Goal: Use online tool/utility: Utilize a website feature to perform a specific function

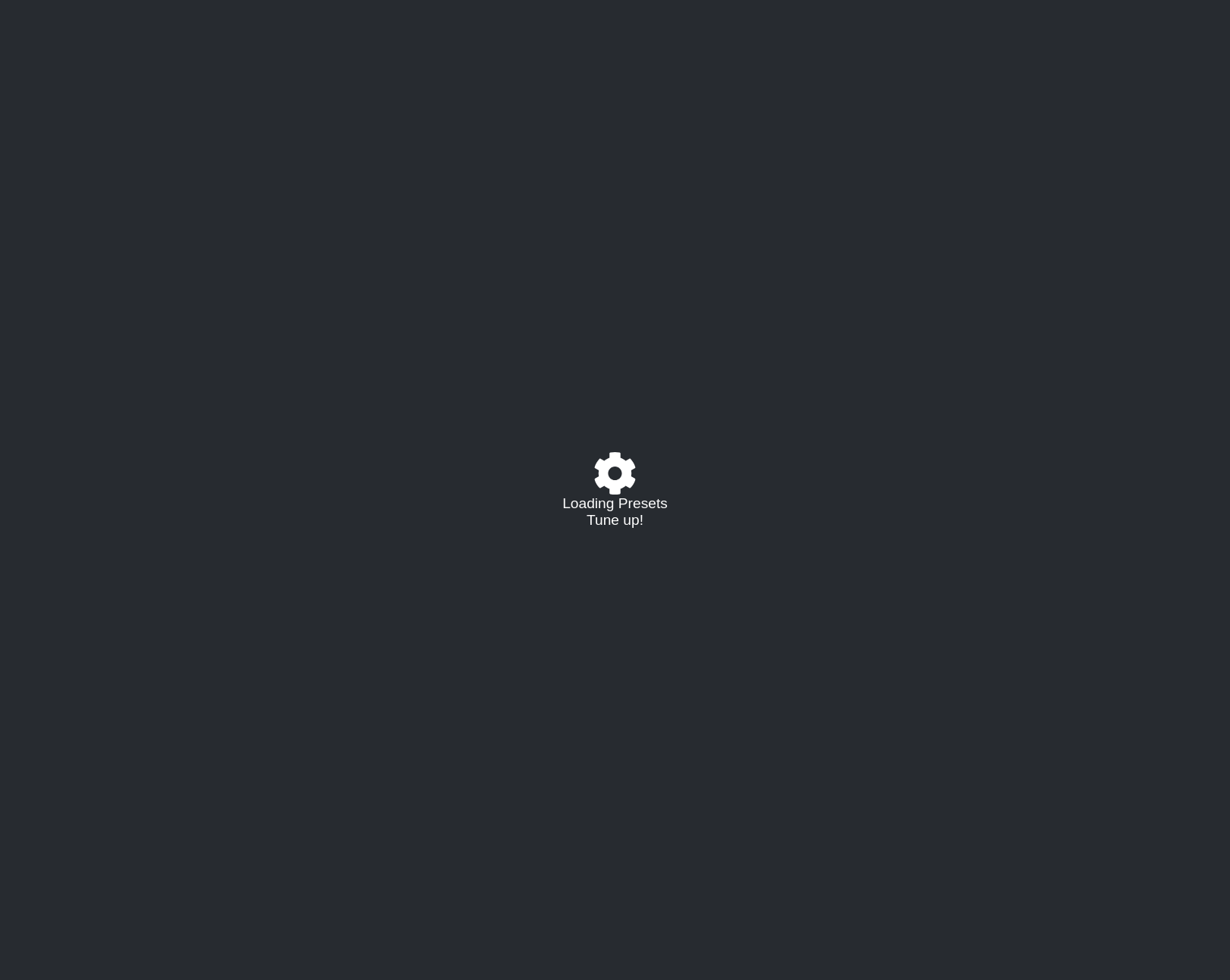
select select "/022624284876"
select select "A"
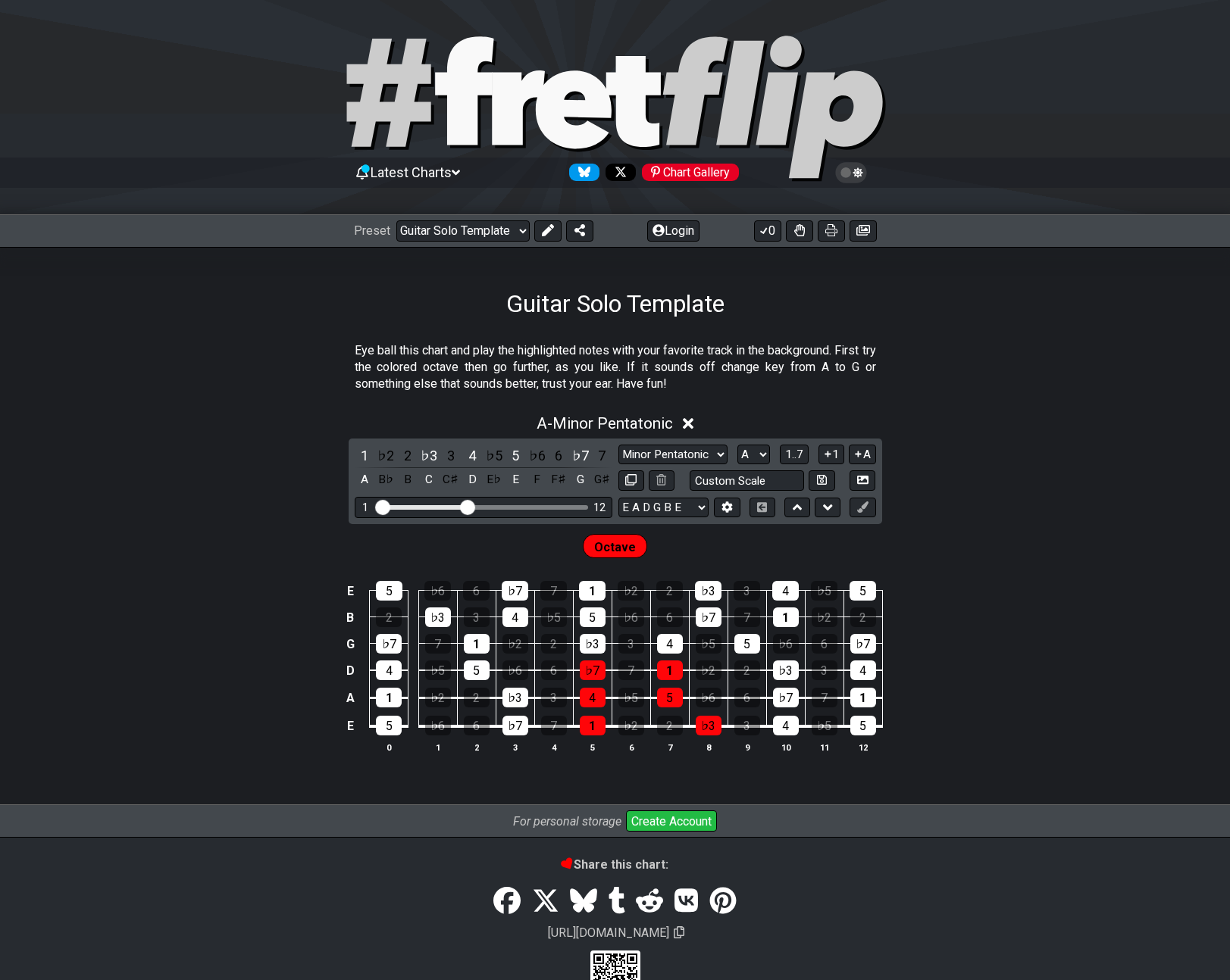
click at [631, 548] on span "Octave" at bounding box center [615, 547] width 41 height 22
click at [797, 454] on span "1..7" at bounding box center [794, 455] width 18 height 13
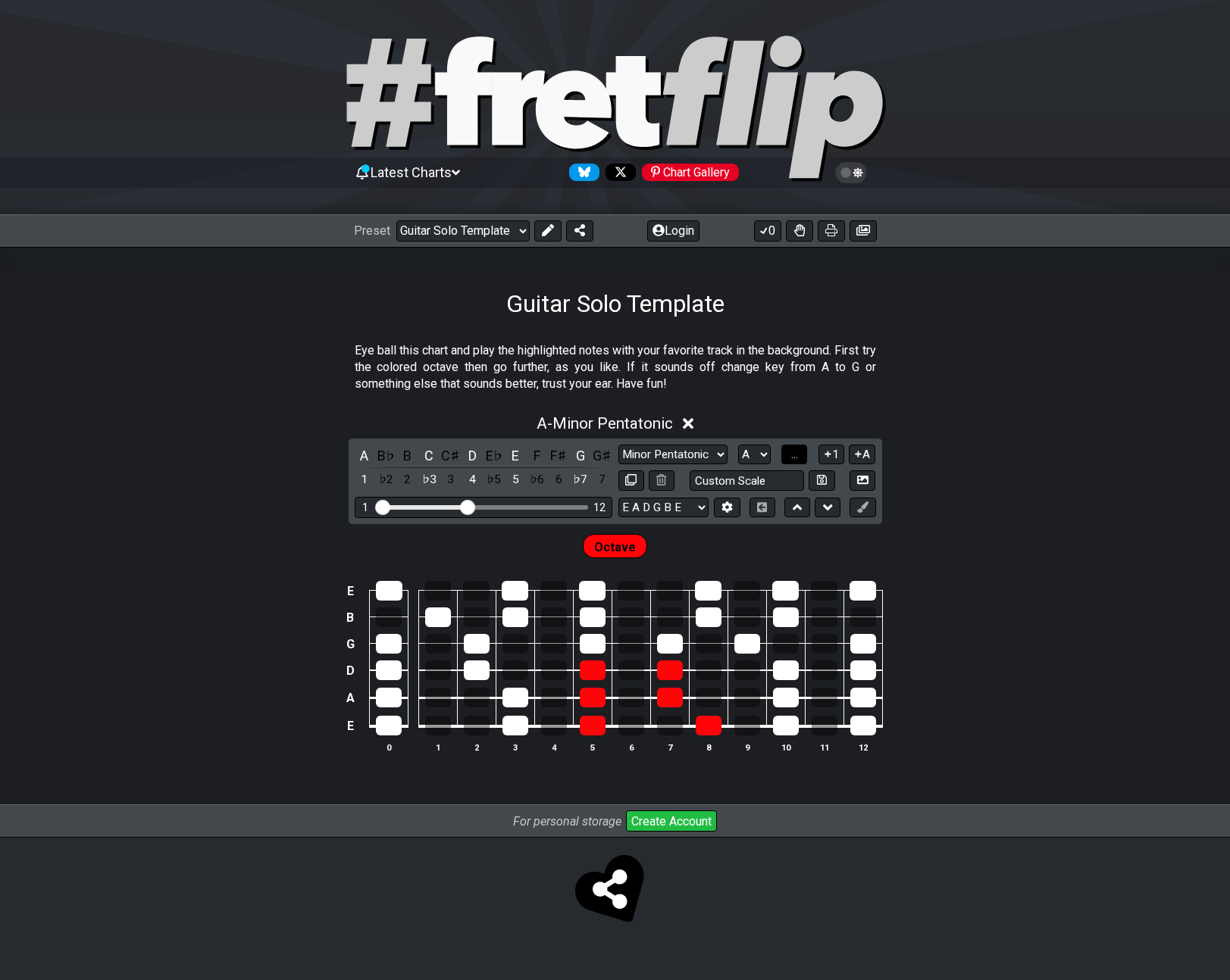
click at [797, 454] on span "..." at bounding box center [794, 455] width 7 height 13
click at [797, 454] on span "A.." at bounding box center [794, 455] width 12 height 13
click at [797, 454] on span "1..7" at bounding box center [794, 455] width 18 height 13
click at [862, 454] on icon at bounding box center [858, 454] width 14 height 11
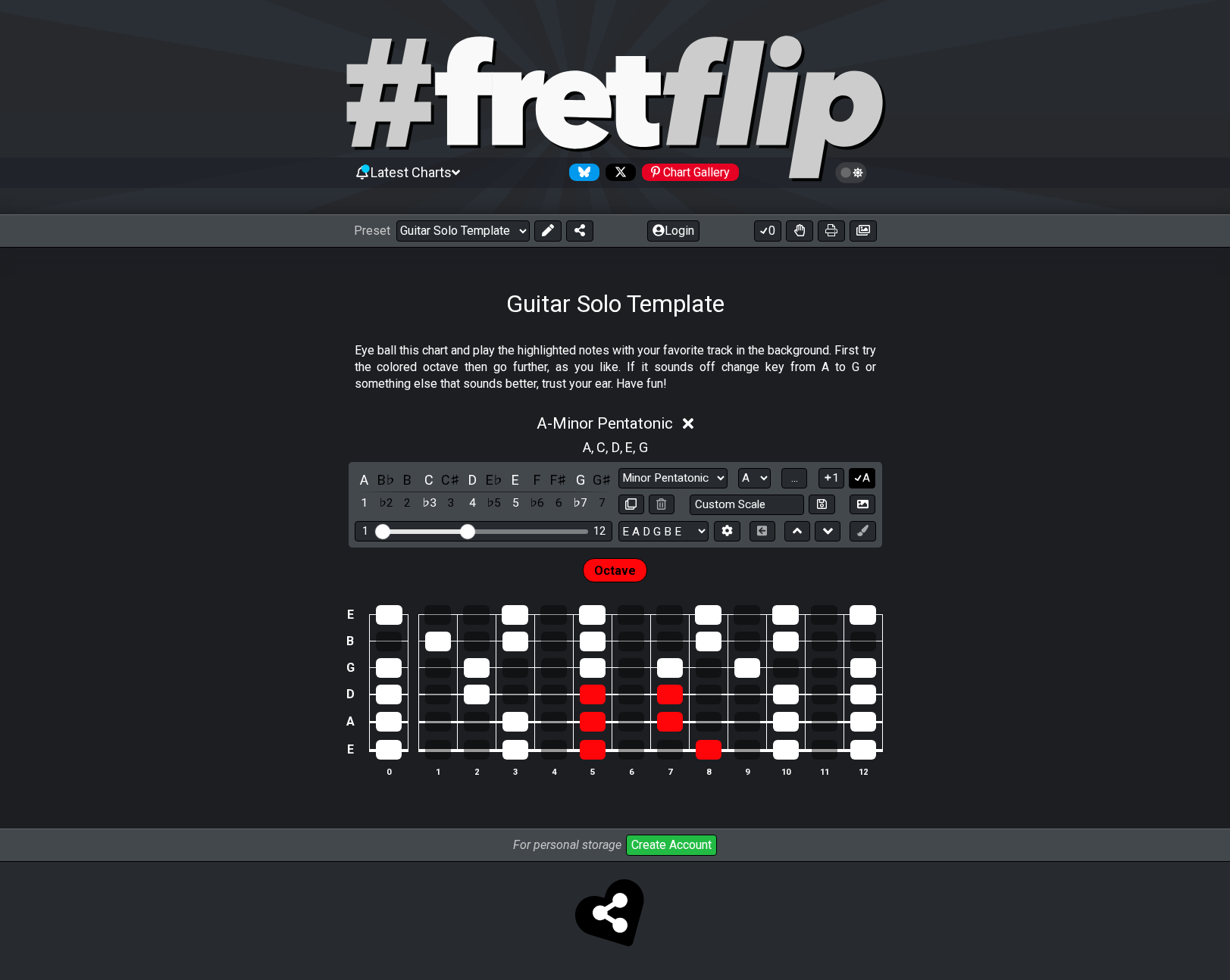
click at [863, 471] on button "A" at bounding box center [862, 478] width 26 height 21
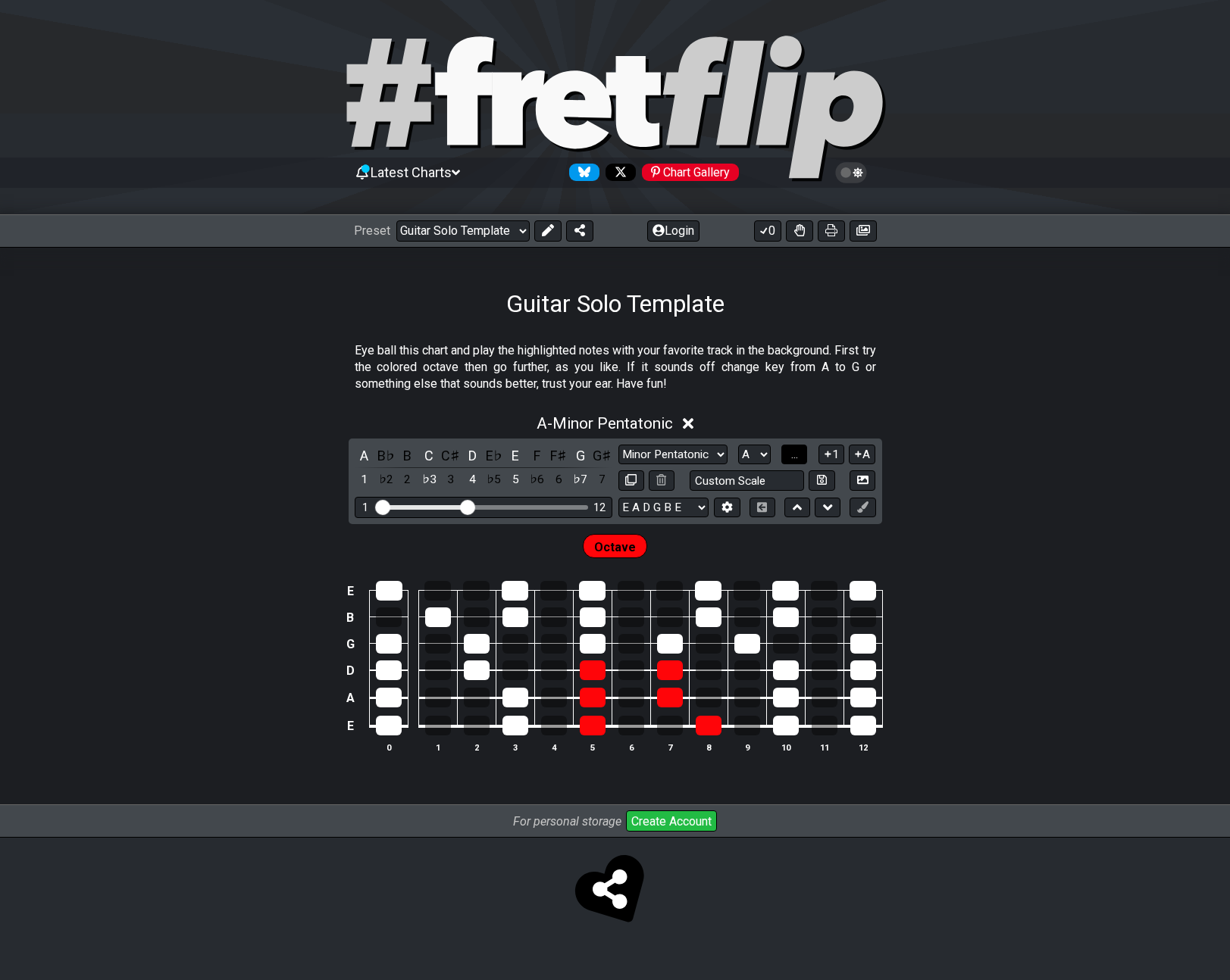
click at [805, 453] on button "..." at bounding box center [794, 455] width 25 height 21
click at [805, 453] on button "A.." at bounding box center [794, 455] width 25 height 21
click at [800, 455] on span "1..7" at bounding box center [794, 455] width 18 height 13
click at [798, 455] on span "..." at bounding box center [794, 455] width 7 height 13
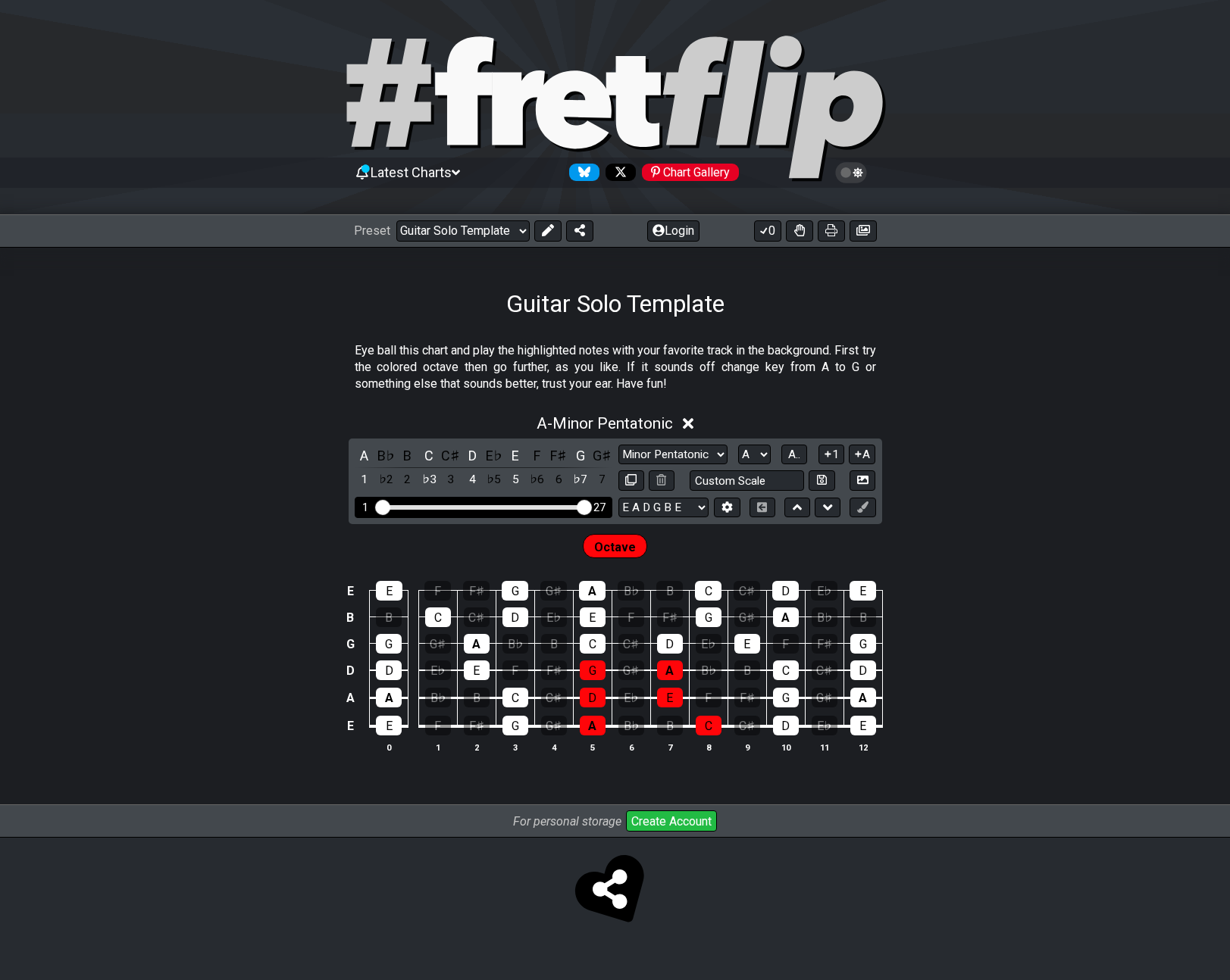
drag, startPoint x: 468, startPoint y: 506, endPoint x: 585, endPoint y: 506, distance: 117.0
click at [585, 506] on input "Visible fret range" at bounding box center [483, 506] width 216 height 0
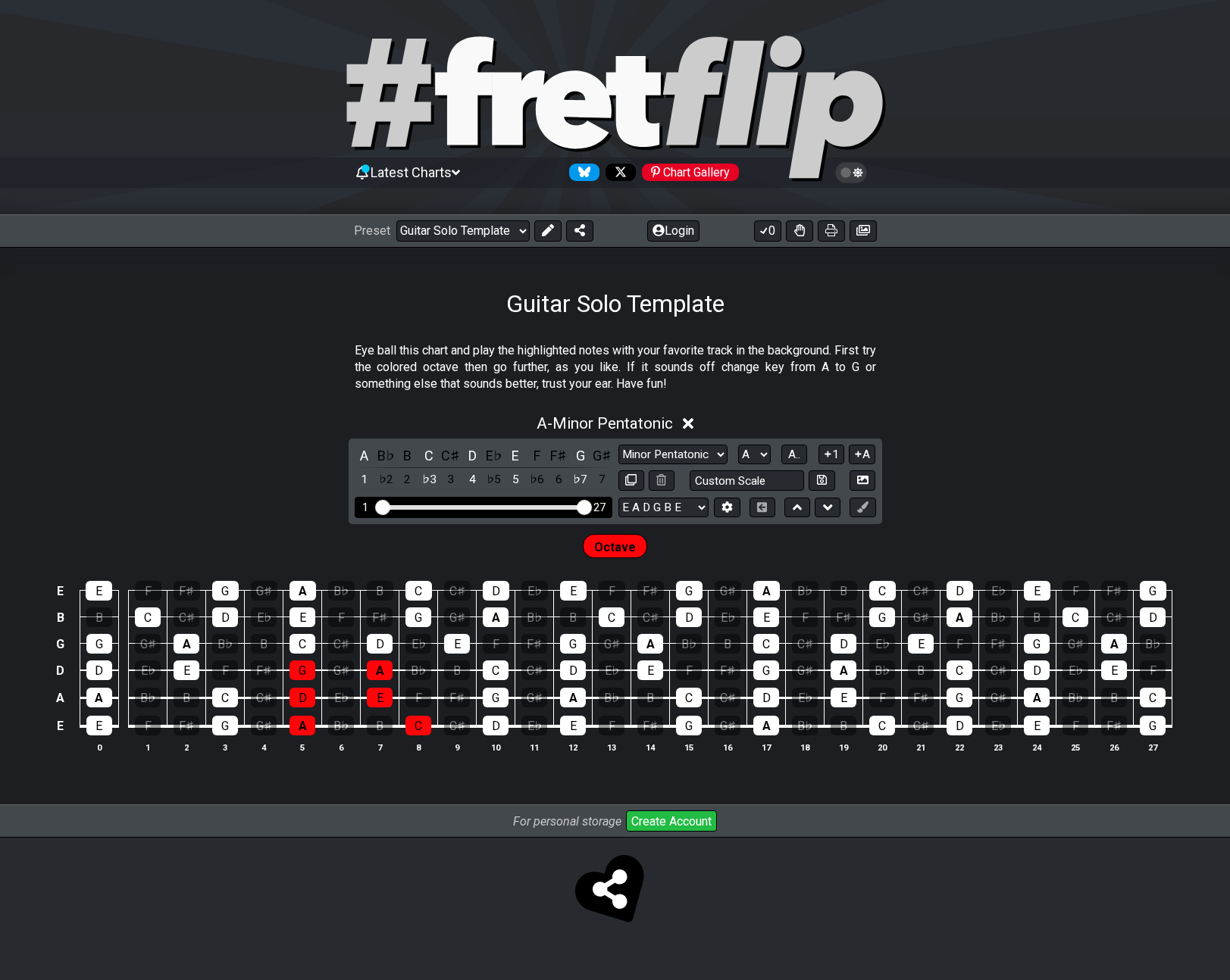
click at [483, 506] on div "Visible fret range" at bounding box center [483, 507] width 210 height 5
drag, startPoint x: 584, startPoint y: 506, endPoint x: 432, endPoint y: 517, distance: 152.4
click at [432, 517] on div "1 8" at bounding box center [484, 507] width 258 height 21
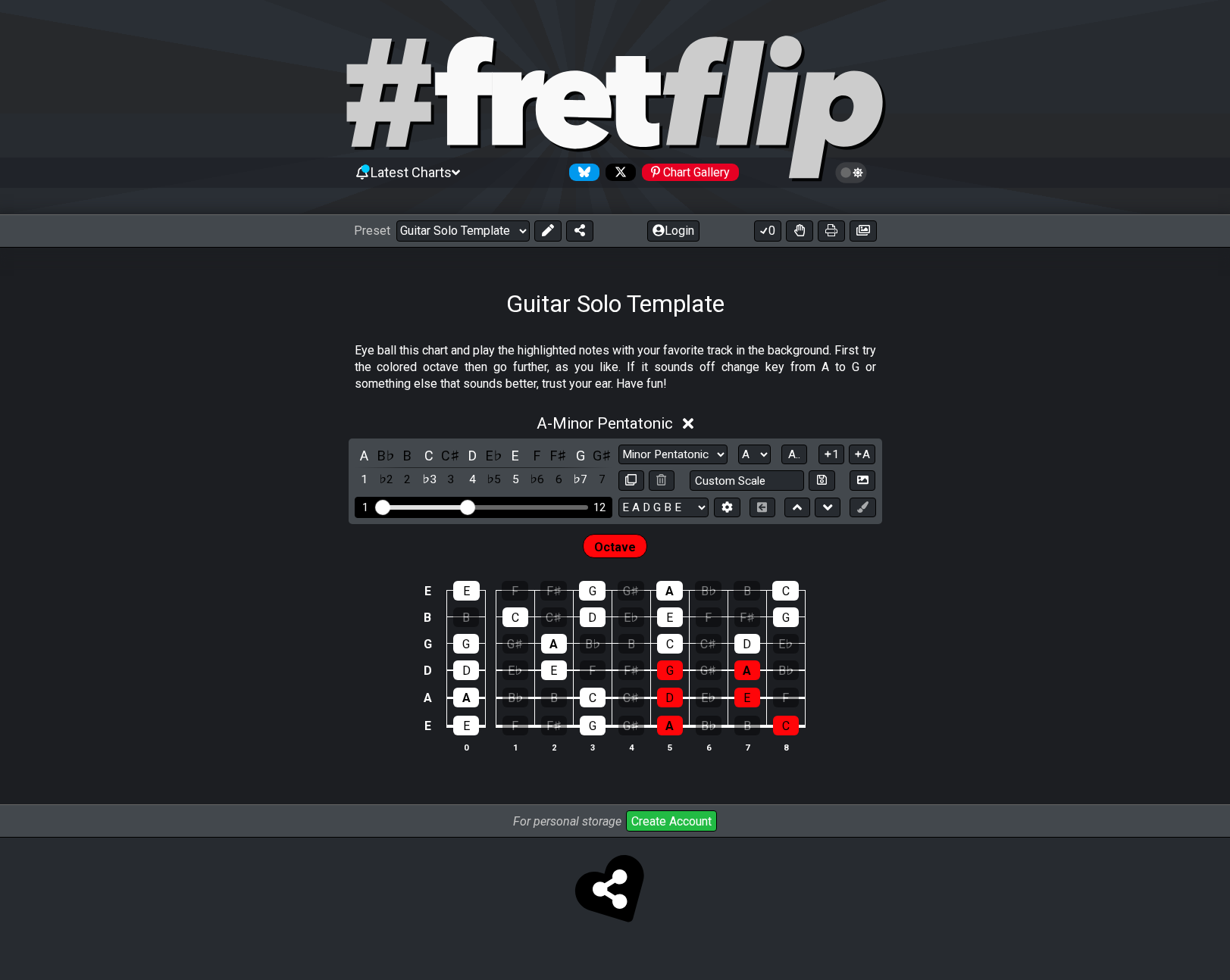
drag, startPoint x: 437, startPoint y: 507, endPoint x: 467, endPoint y: 507, distance: 30.0
click at [467, 506] on input "Visible fret range" at bounding box center [483, 506] width 216 height 0
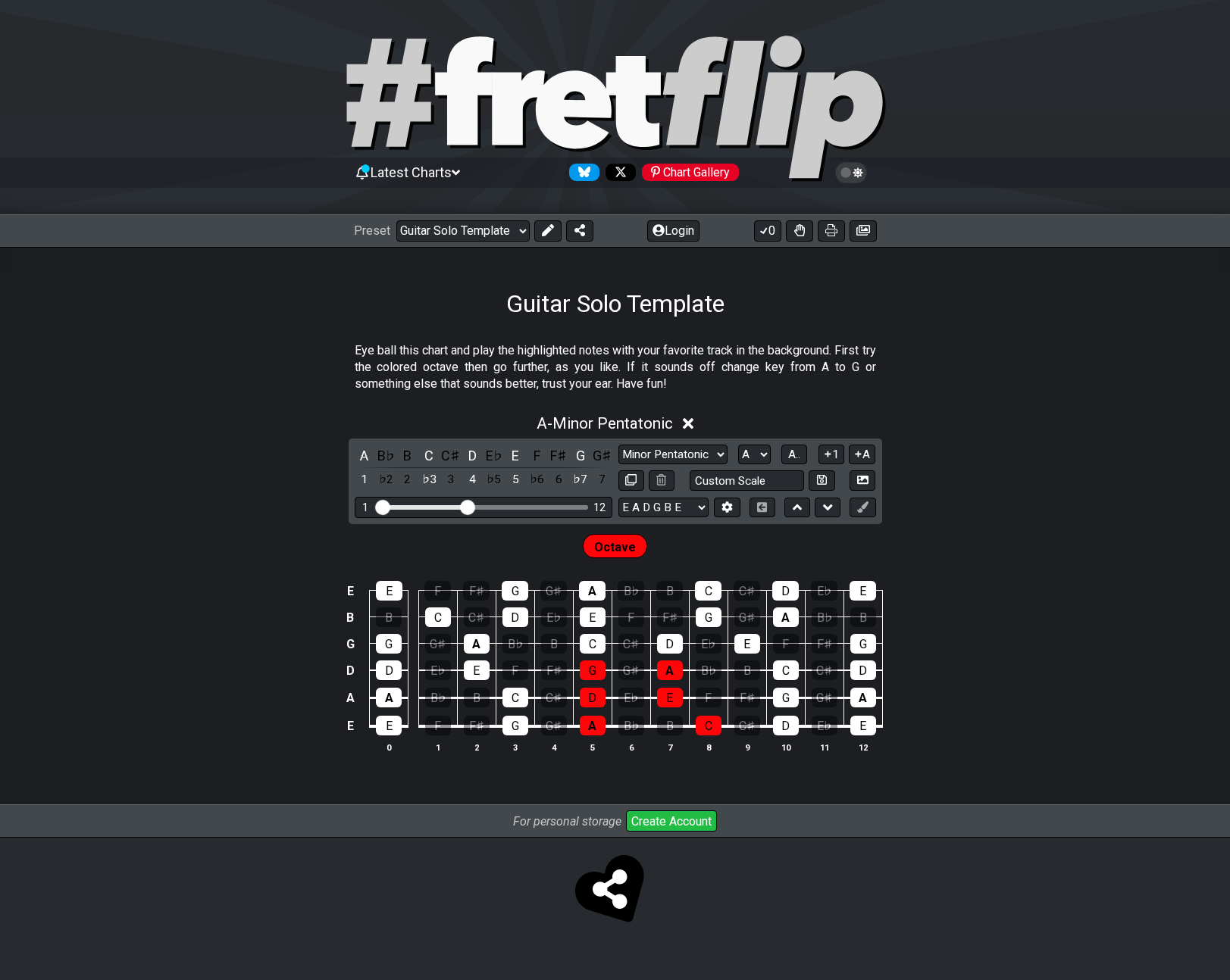
click at [341, 322] on div "Eye ball this chart and play the highlighted notes with your favorite track in …" at bounding box center [615, 562] width 1230 height 488
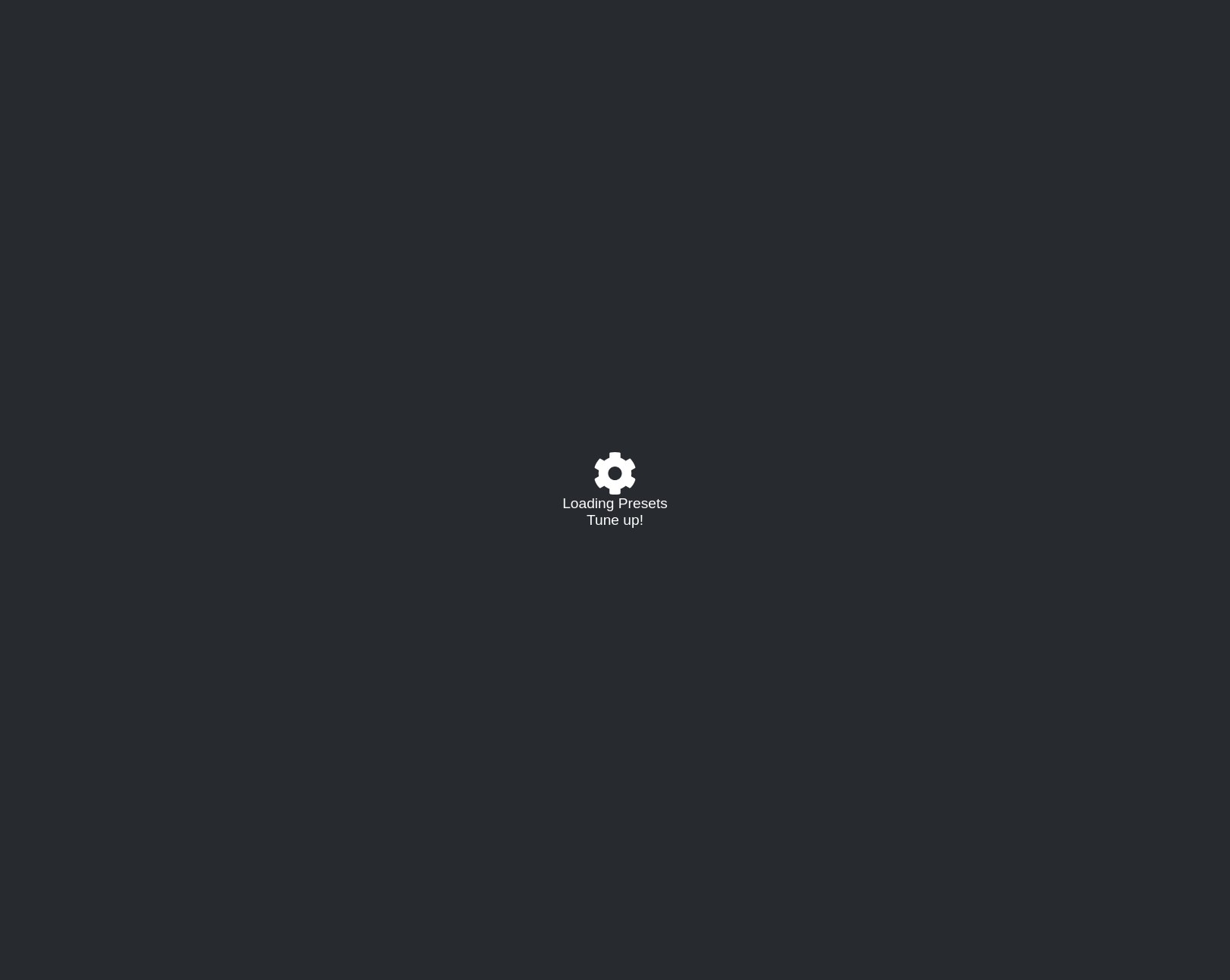
select select "/022624284876"
select select "A"
